Goal: Navigation & Orientation: Find specific page/section

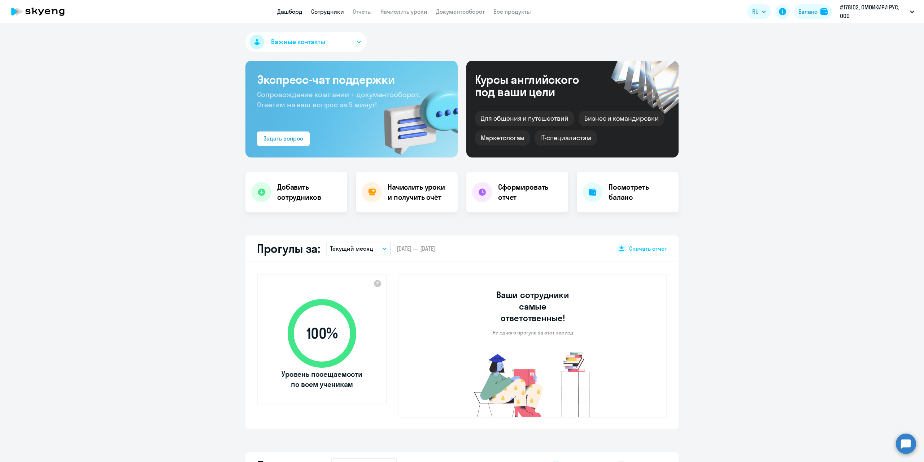
click at [334, 13] on link "Сотрудники" at bounding box center [327, 11] width 33 height 7
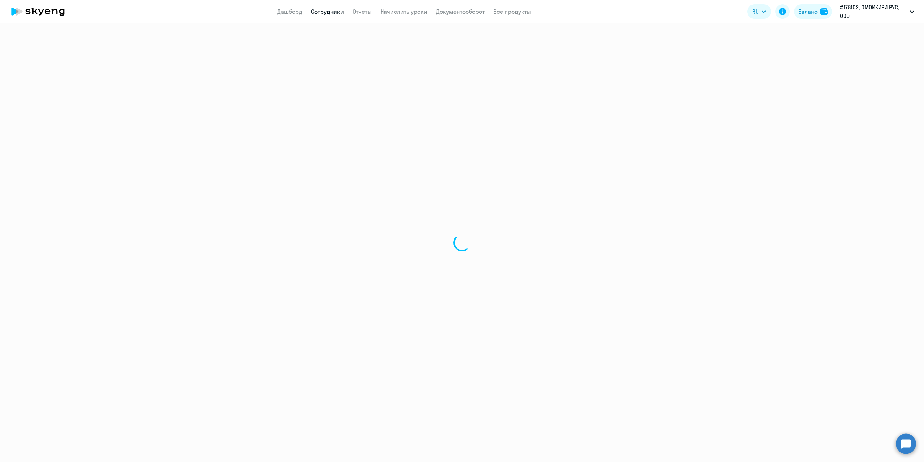
select select "30"
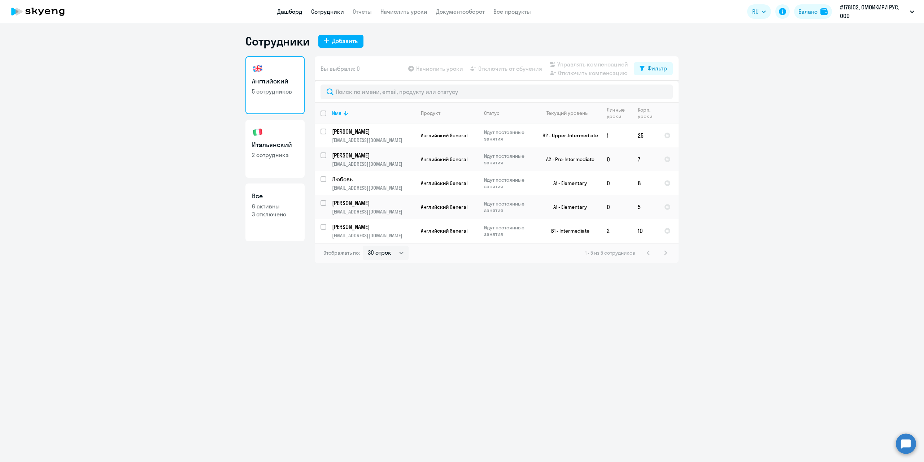
click at [291, 12] on link "Дашборд" at bounding box center [289, 11] width 25 height 7
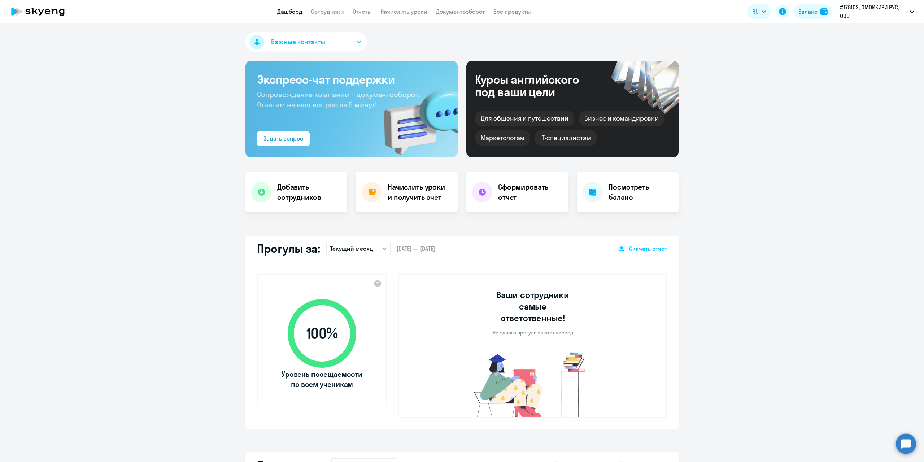
select select "30"
click at [174, 323] on app-truancy-attendance-dashboard "Прогулы за: Текущий месяц – [DATE] — [DATE] Скачать отчет 100 % Уровень посещае…" at bounding box center [462, 332] width 924 height 194
